Goal: Find specific page/section: Find specific page/section

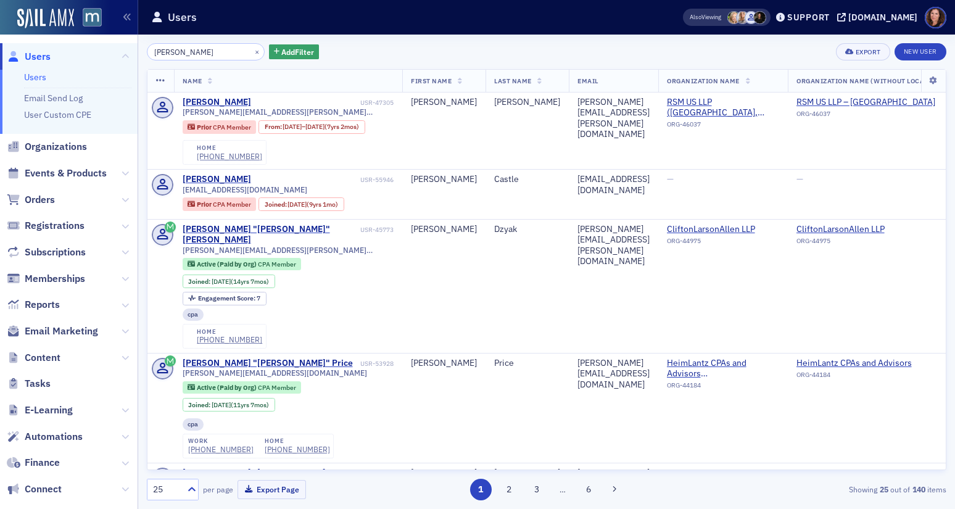
scroll to position [874, 0]
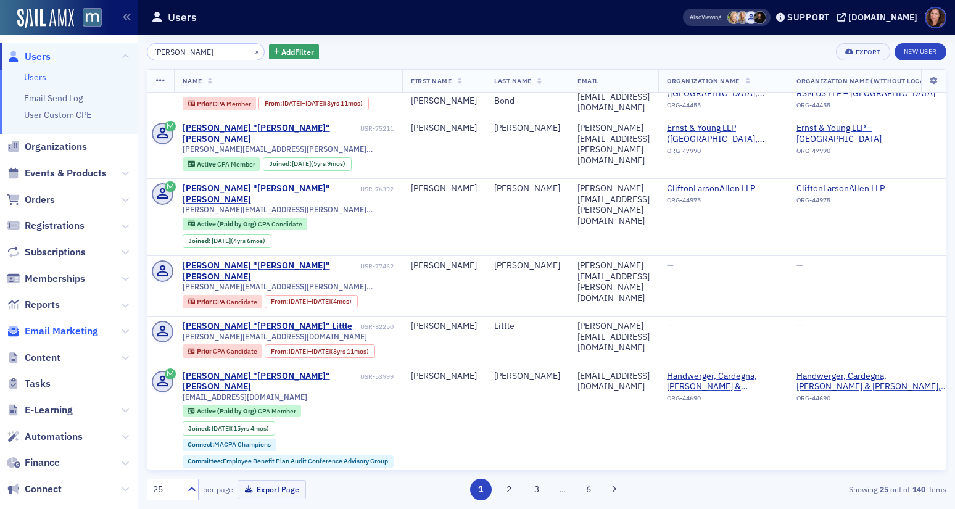
click at [60, 334] on span "Email Marketing" at bounding box center [61, 332] width 73 height 14
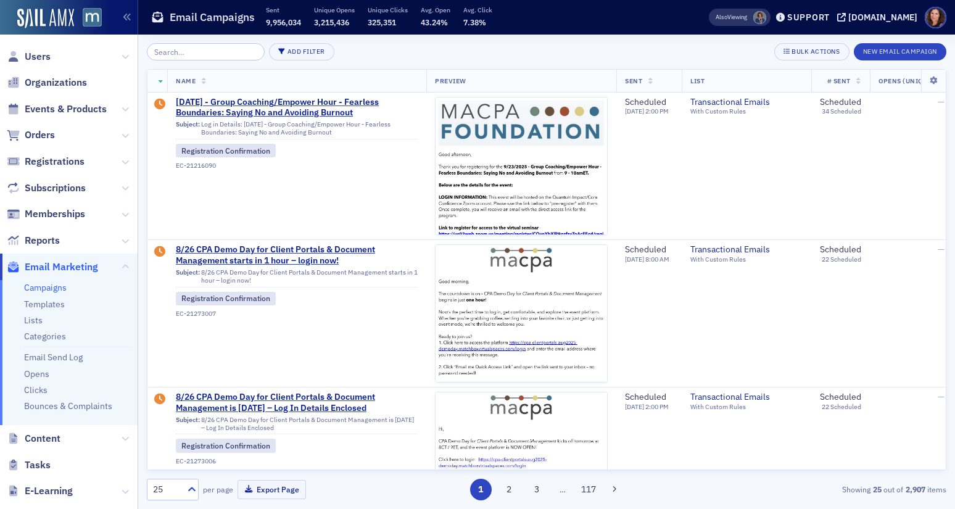
scroll to position [3, 0]
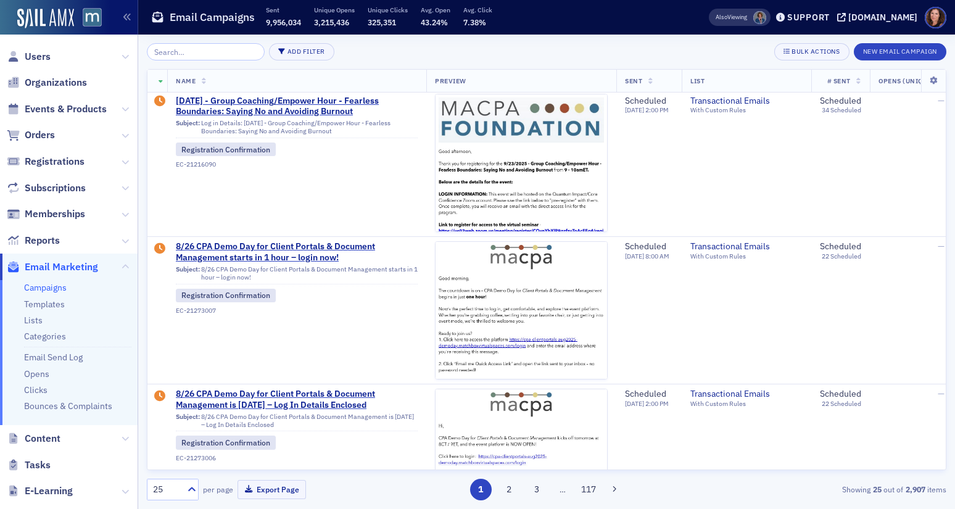
click at [212, 51] on input "search" at bounding box center [206, 51] width 118 height 17
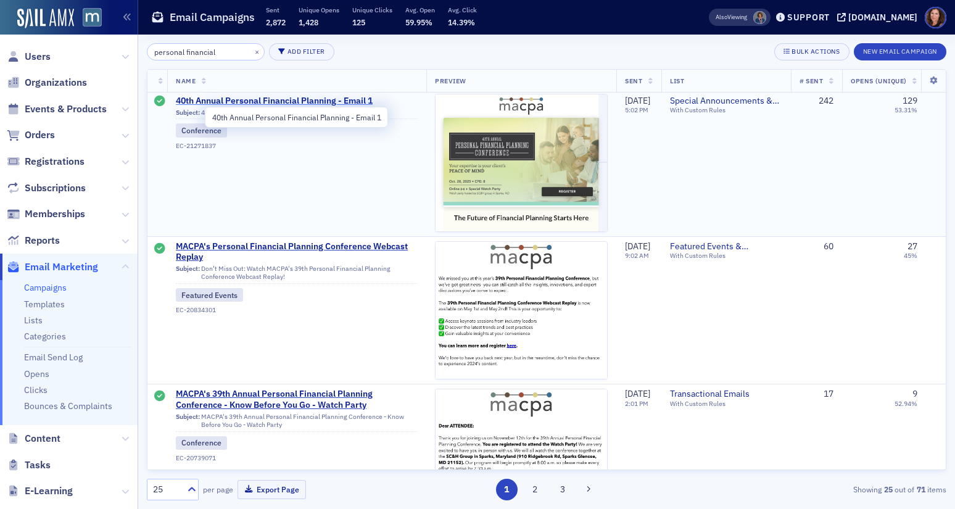
type input "personal financial"
click at [278, 99] on span "40th Annual Personal Financial Planning - Email 1" at bounding box center [297, 101] width 242 height 11
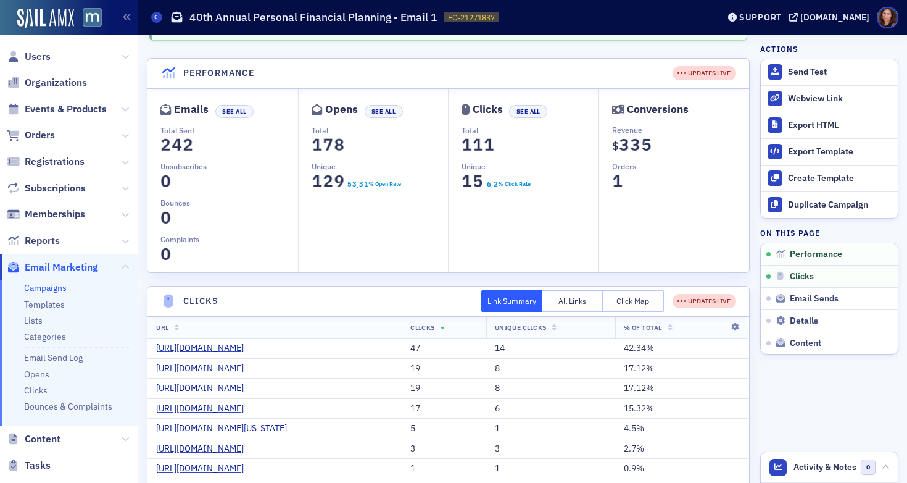
scroll to position [40, 0]
click at [51, 107] on span "Events & Products" at bounding box center [66, 109] width 82 height 14
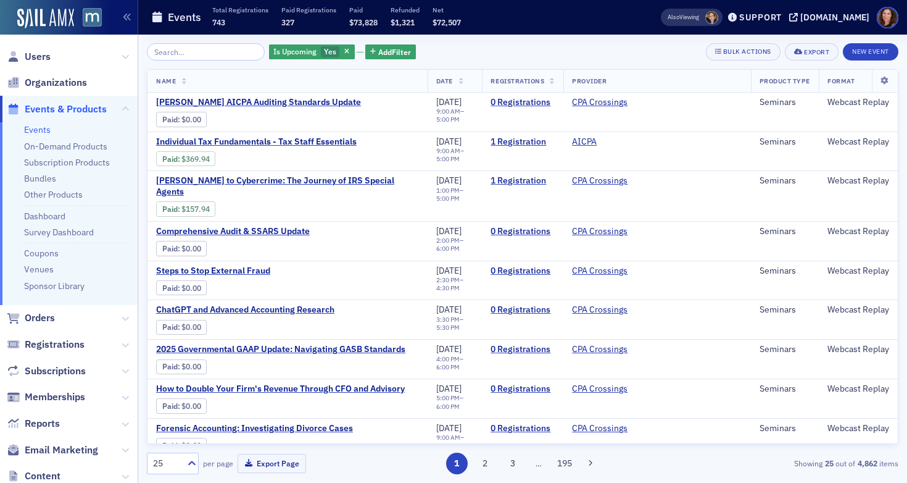
click at [230, 51] on input "search" at bounding box center [206, 51] width 118 height 17
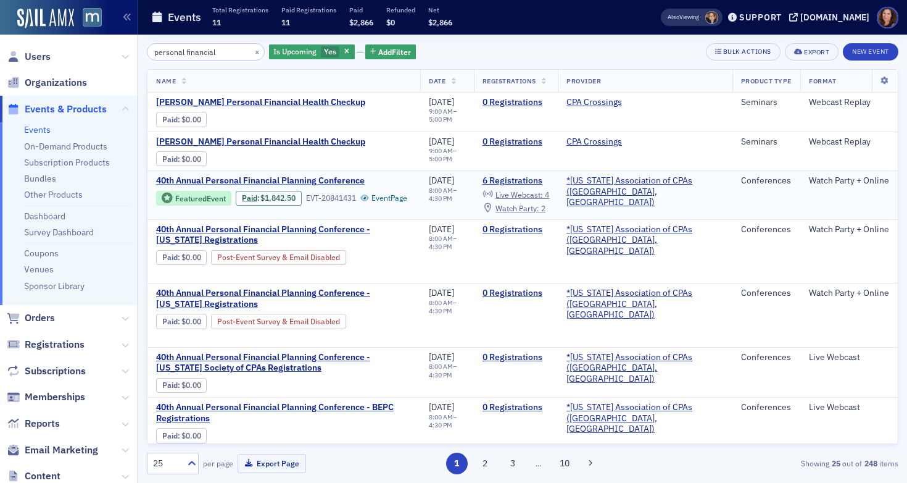
type input "personal financial"
click at [289, 184] on span "40th Annual Personal Financial Planning Conference" at bounding box center [260, 180] width 209 height 11
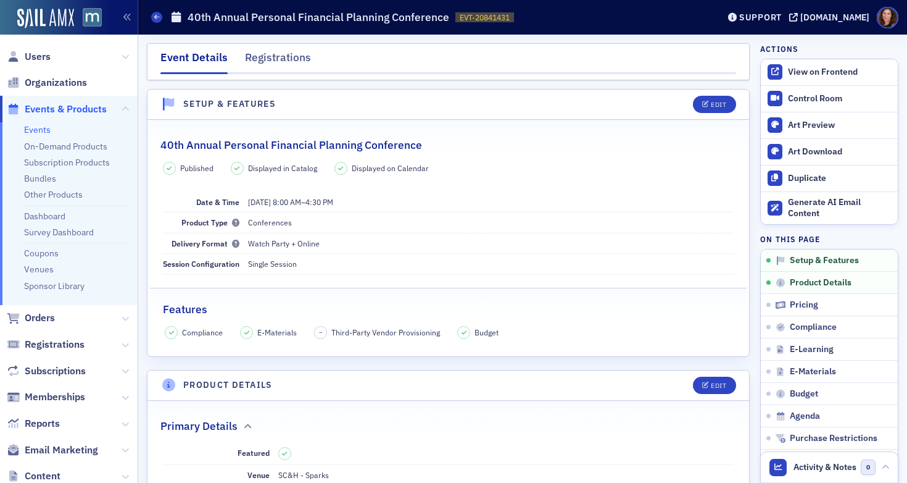
click at [58, 103] on span "Events & Products" at bounding box center [66, 109] width 82 height 14
